Goal: Task Accomplishment & Management: Use online tool/utility

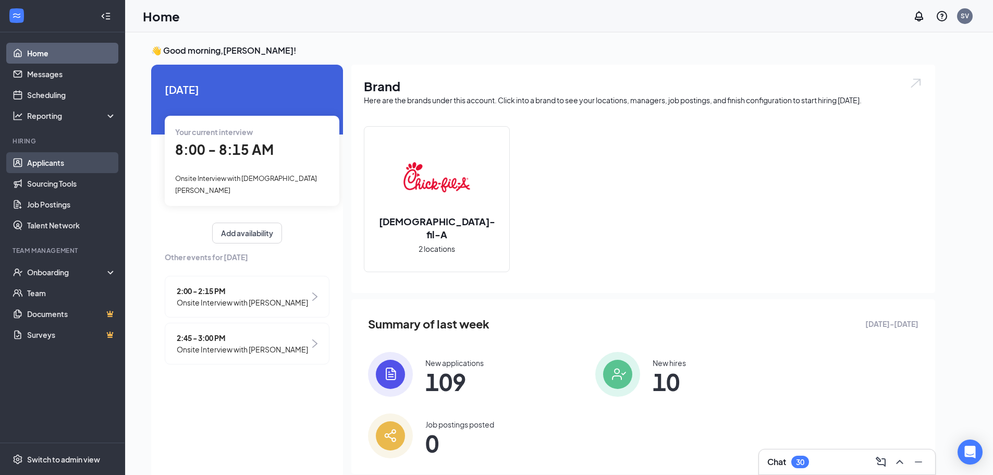
click at [88, 161] on link "Applicants" at bounding box center [71, 162] width 89 height 21
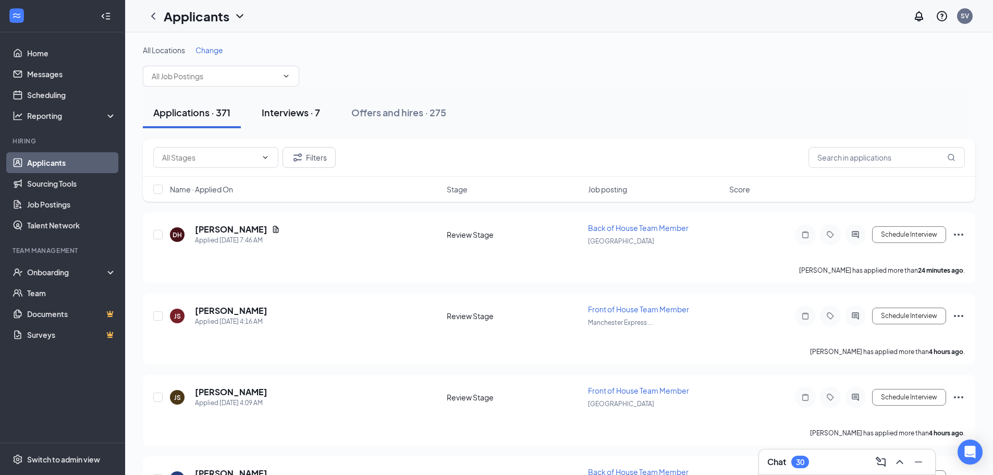
click at [312, 116] on div "Interviews · 7" at bounding box center [291, 112] width 58 height 13
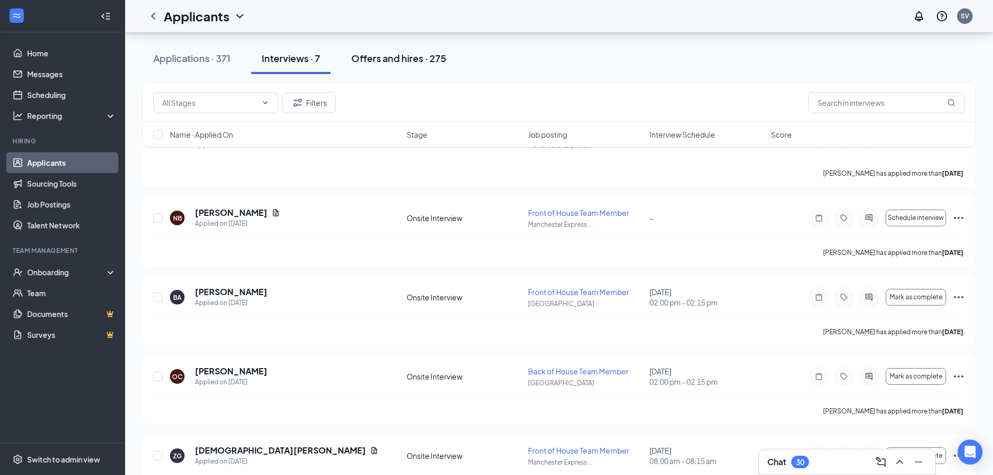
scroll to position [190, 0]
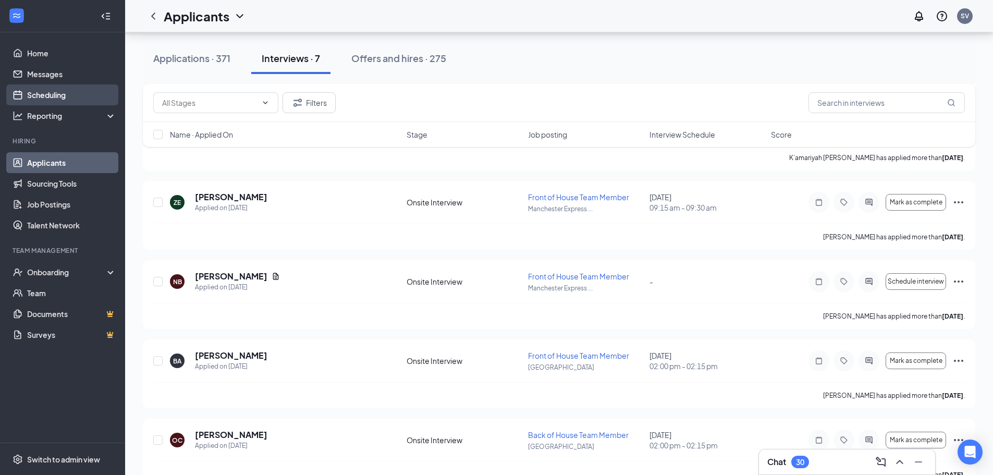
click at [52, 95] on link "Scheduling" at bounding box center [71, 94] width 89 height 21
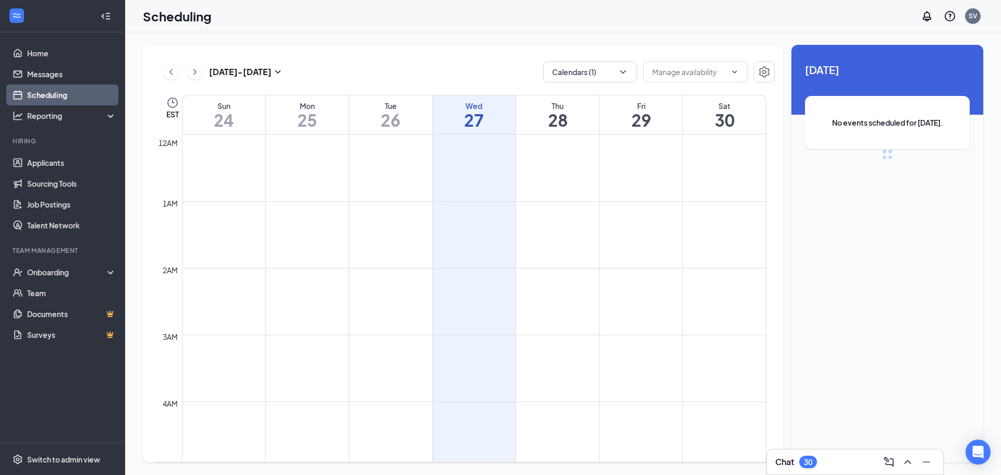
scroll to position [512, 0]
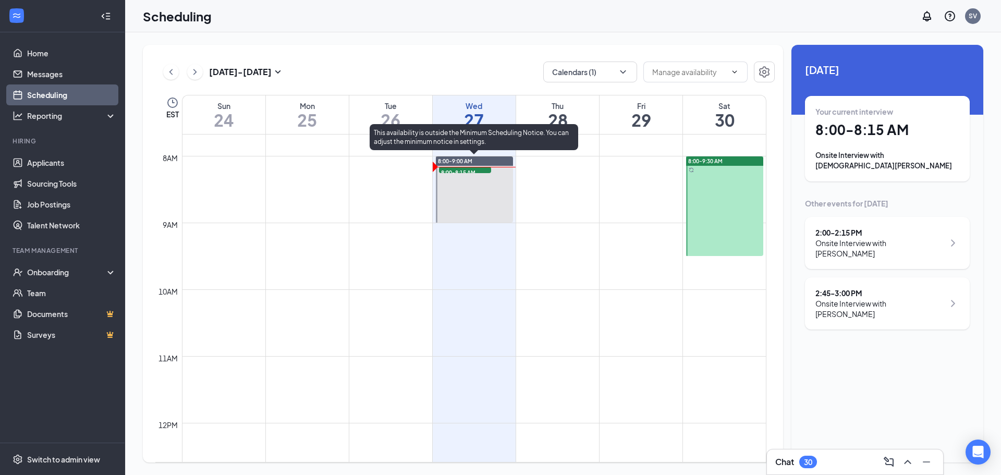
click at [455, 169] on span "8:00-8:15 AM" at bounding box center [465, 172] width 52 height 10
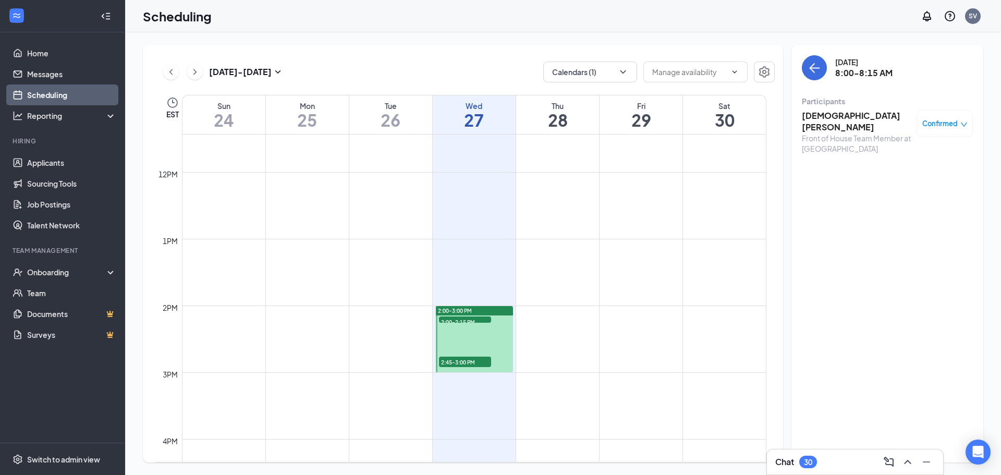
scroll to position [773, 0]
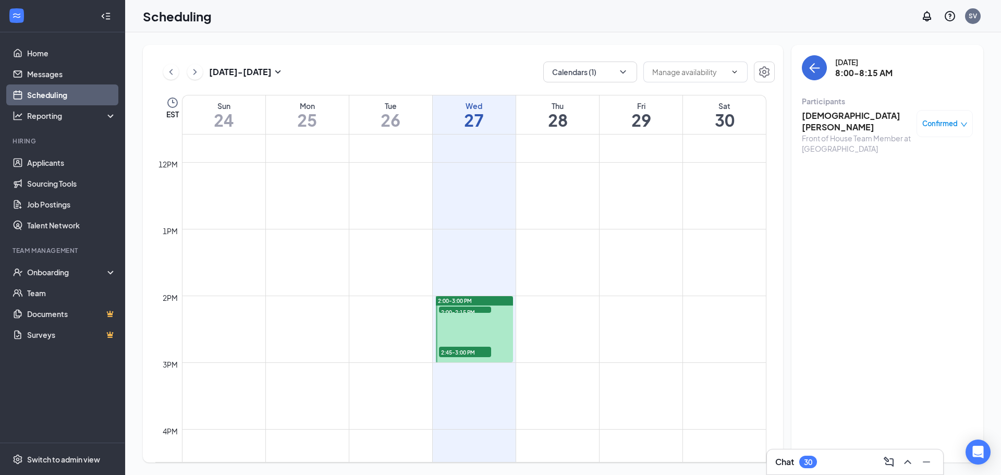
click at [450, 308] on span "2:00-2:15 PM" at bounding box center [465, 312] width 52 height 10
click at [464, 348] on span "2:45-3:00 PM" at bounding box center [465, 352] width 52 height 10
click at [459, 310] on span "2:00-2:15 PM" at bounding box center [465, 312] width 52 height 10
click at [469, 355] on span "2:45-3:00 PM" at bounding box center [465, 352] width 52 height 10
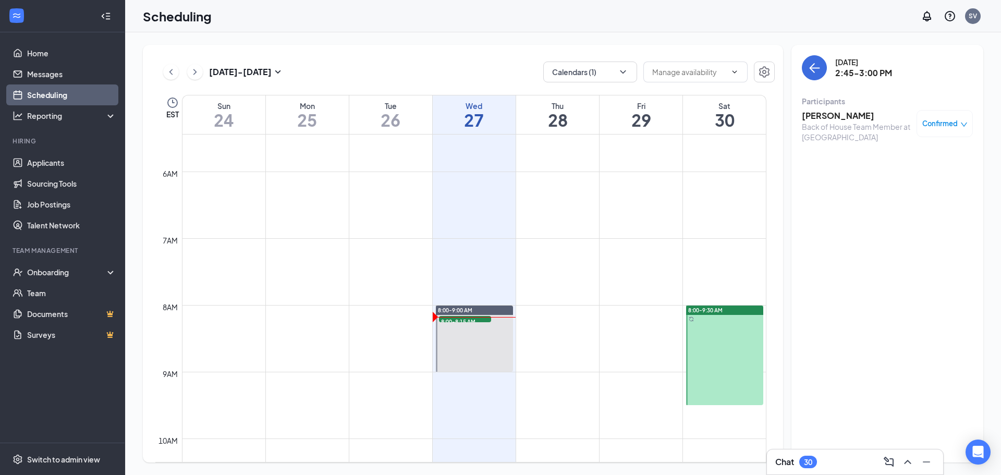
scroll to position [460, 0]
